Goal: Communication & Community: Answer question/provide support

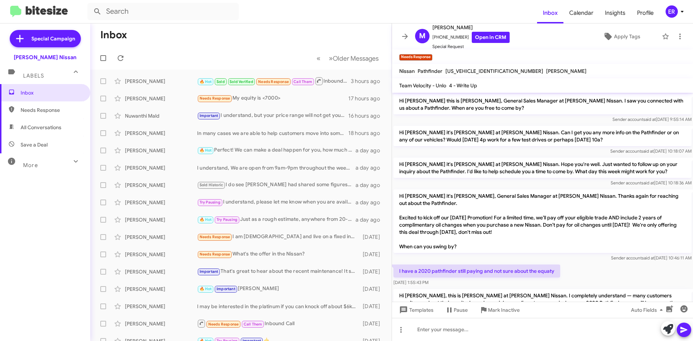
scroll to position [108, 0]
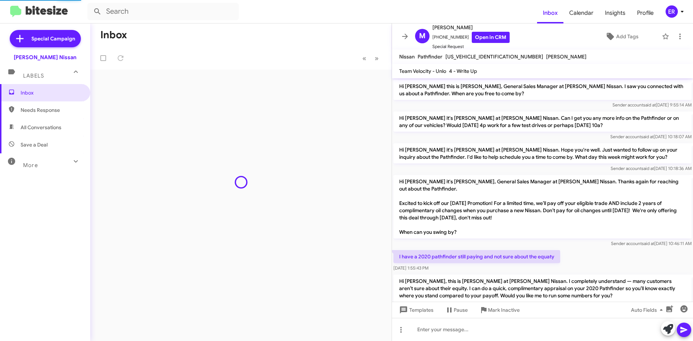
scroll to position [106, 0]
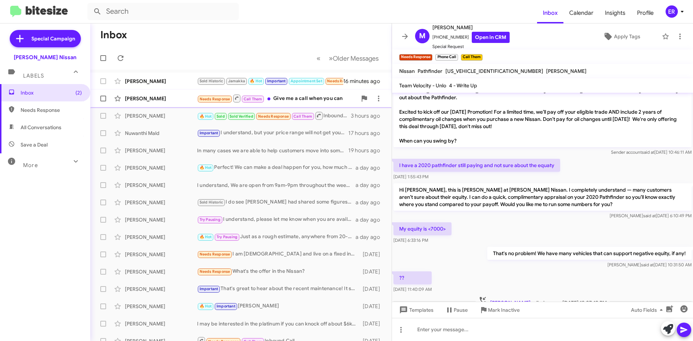
click at [161, 104] on div "[PERSON_NAME] Needs Response Call Them Give me a call when you can 22 minutes a…" at bounding box center [241, 98] width 290 height 14
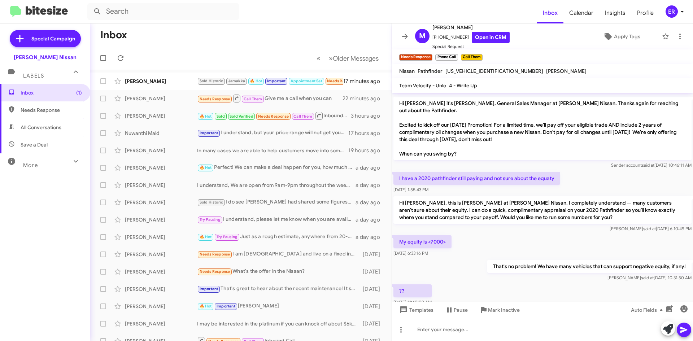
scroll to position [149, 0]
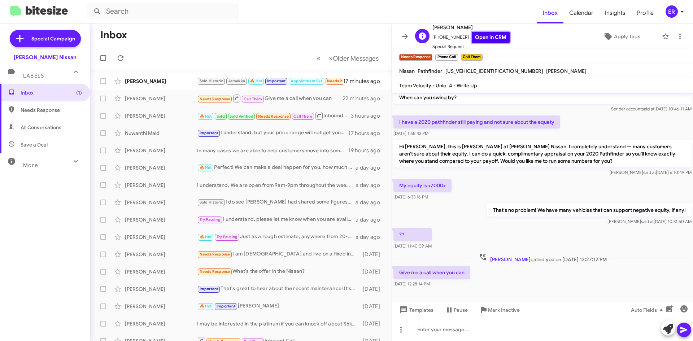
click at [485, 34] on link "Open in CRM" at bounding box center [491, 37] width 38 height 11
click at [163, 78] on div "[PERSON_NAME] Sold Historic Jamakka 🔥 Hot Important Appointment Set Needs Respo…" at bounding box center [241, 81] width 290 height 14
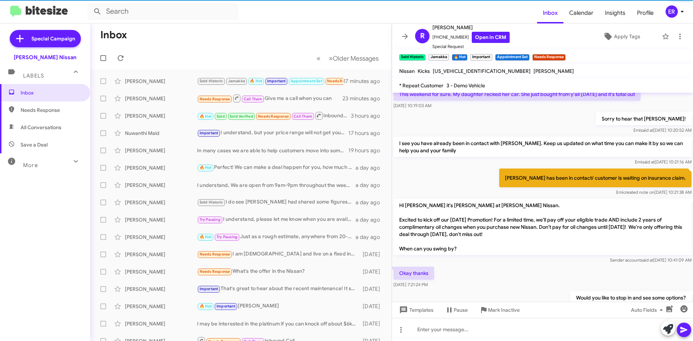
scroll to position [541, 0]
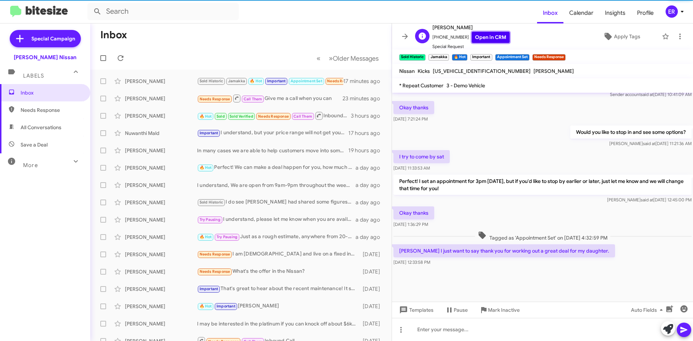
click at [481, 42] on link "Open in CRM" at bounding box center [491, 37] width 38 height 11
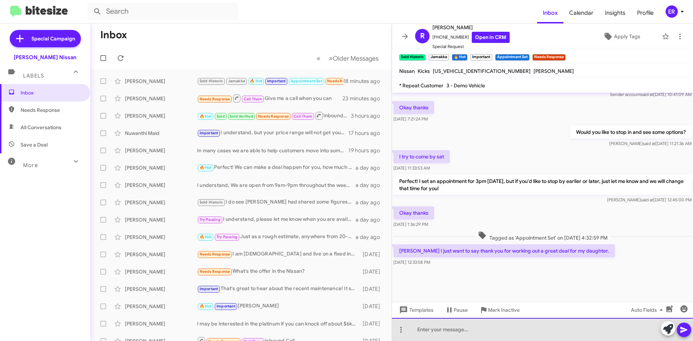
click at [476, 337] on div at bounding box center [542, 329] width 301 height 23
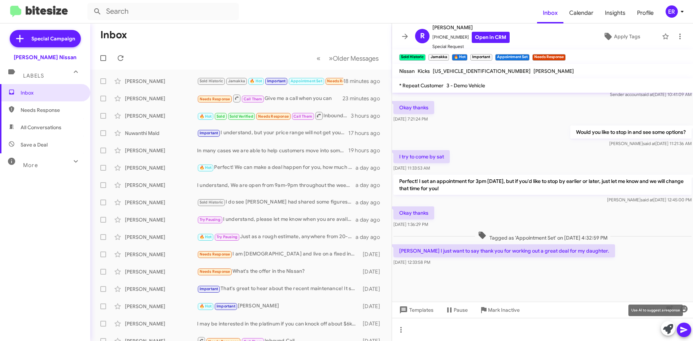
click at [667, 331] on icon at bounding box center [669, 329] width 10 height 10
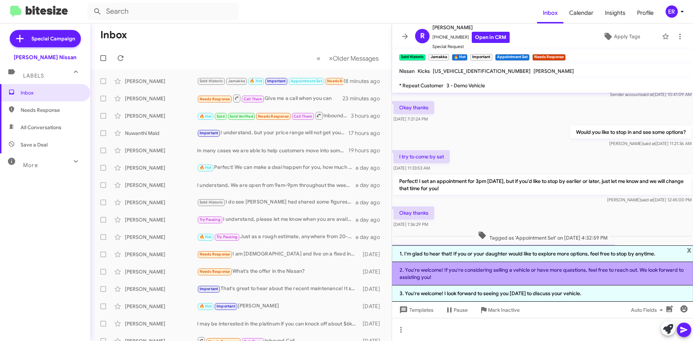
click at [466, 278] on li "2. You're welcome! If you're considering selling a vehicle or have more questio…" at bounding box center [542, 273] width 301 height 23
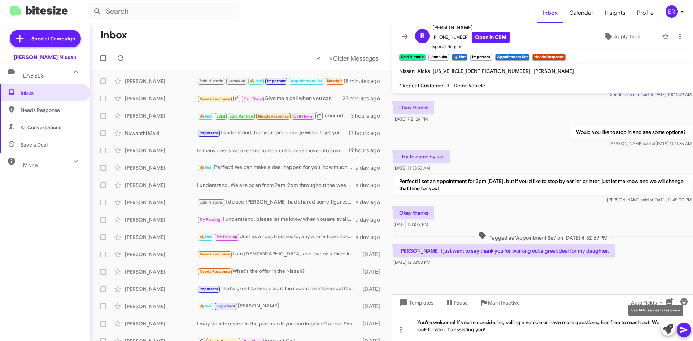
click at [667, 332] on icon at bounding box center [669, 329] width 10 height 10
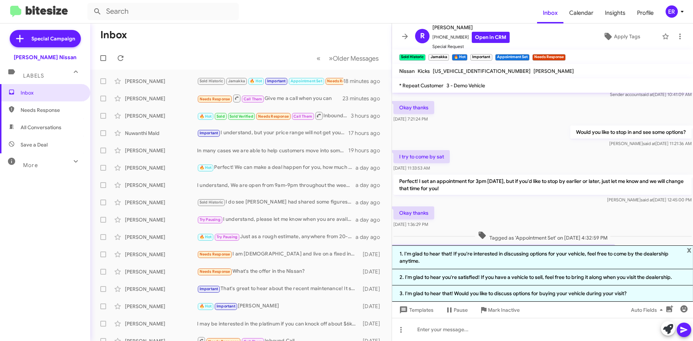
click at [475, 213] on div "Okay thanks [DATE] 1:36:29 PM" at bounding box center [542, 217] width 301 height 25
click at [691, 253] on span "x" at bounding box center [689, 250] width 5 height 9
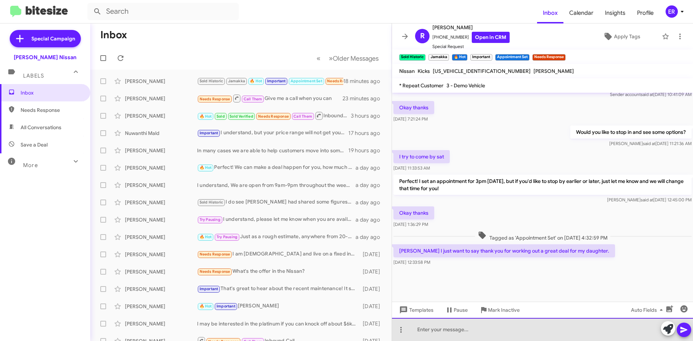
click at [439, 333] on div at bounding box center [542, 329] width 301 height 23
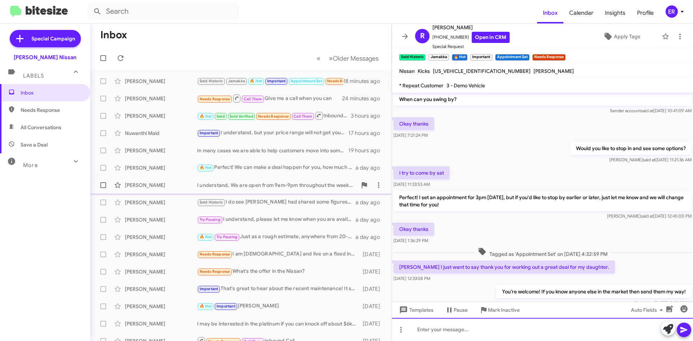
scroll to position [568, 0]
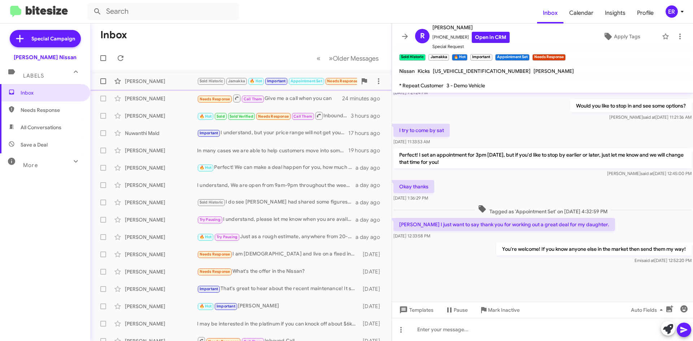
click at [142, 75] on div "[PERSON_NAME] Sold Historic Jamakka 🔥 Hot Important Appointment Set Needs Respo…" at bounding box center [241, 81] width 290 height 14
click at [150, 96] on div "[PERSON_NAME]" at bounding box center [161, 98] width 72 height 7
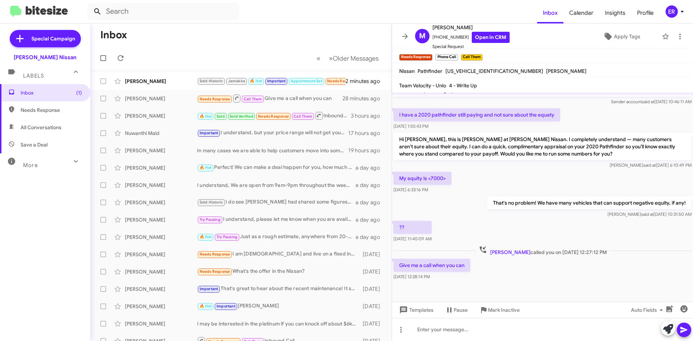
scroll to position [149, 0]
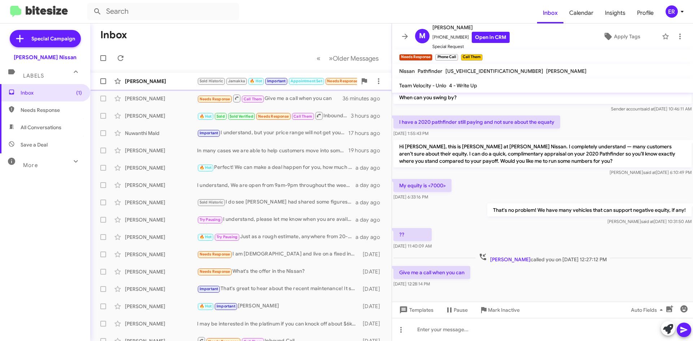
click at [163, 83] on div "[PERSON_NAME]" at bounding box center [161, 81] width 72 height 7
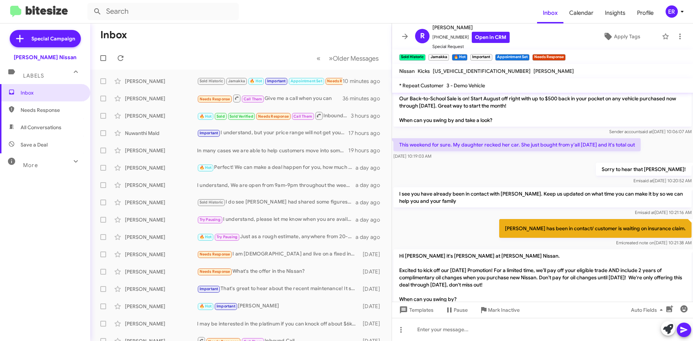
scroll to position [601, 0]
